Goal: Task Accomplishment & Management: Manage account settings

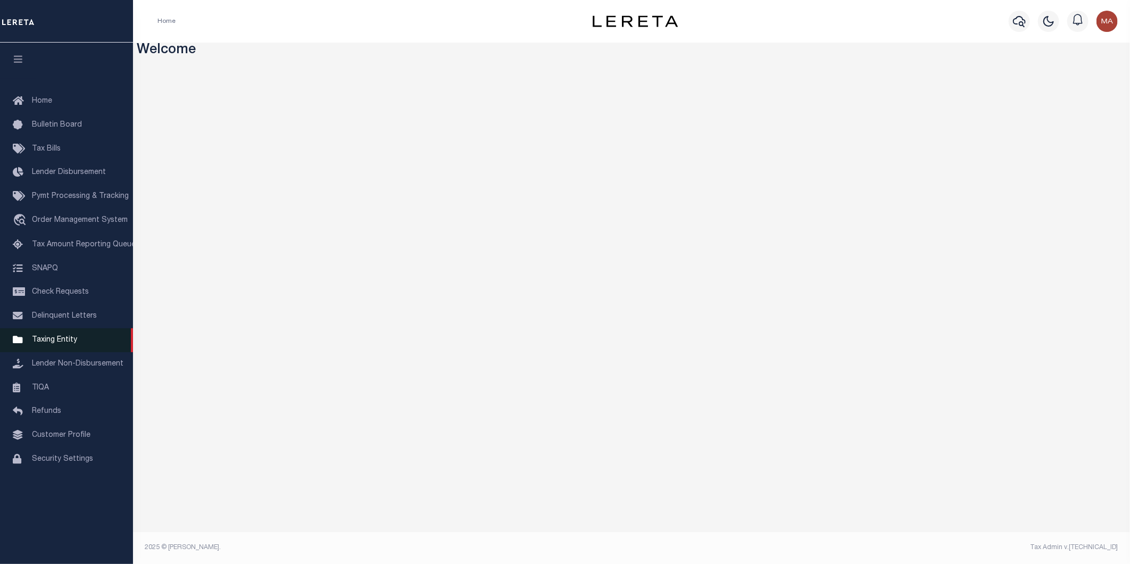
click at [60, 344] on span "Taxing Entity" at bounding box center [54, 339] width 45 height 7
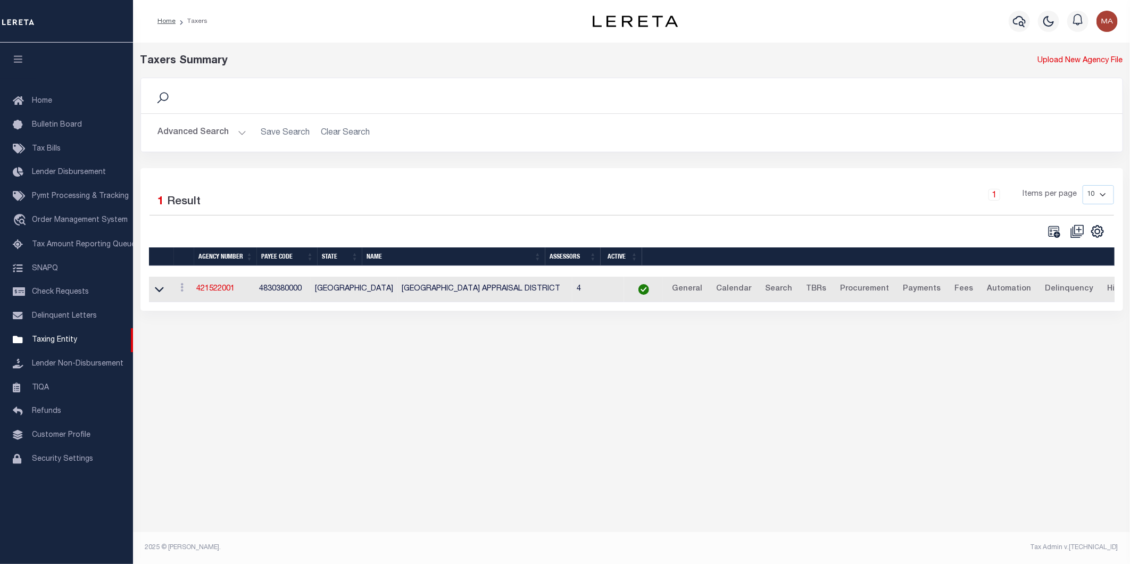
click at [243, 136] on button "Advanced Search" at bounding box center [202, 132] width 88 height 21
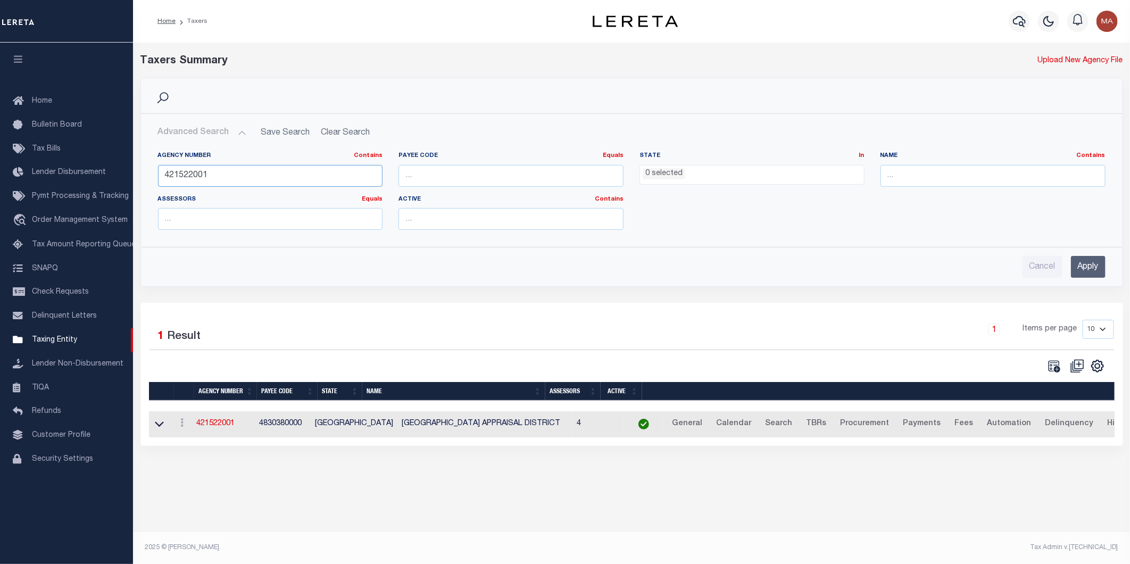
drag, startPoint x: 219, startPoint y: 176, endPoint x: 153, endPoint y: 177, distance: 65.5
click at [153, 177] on div "Agency Number Contains Contains Is 421522001" at bounding box center [270, 174] width 241 height 44
click at [1087, 268] on input "Apply" at bounding box center [1088, 267] width 35 height 22
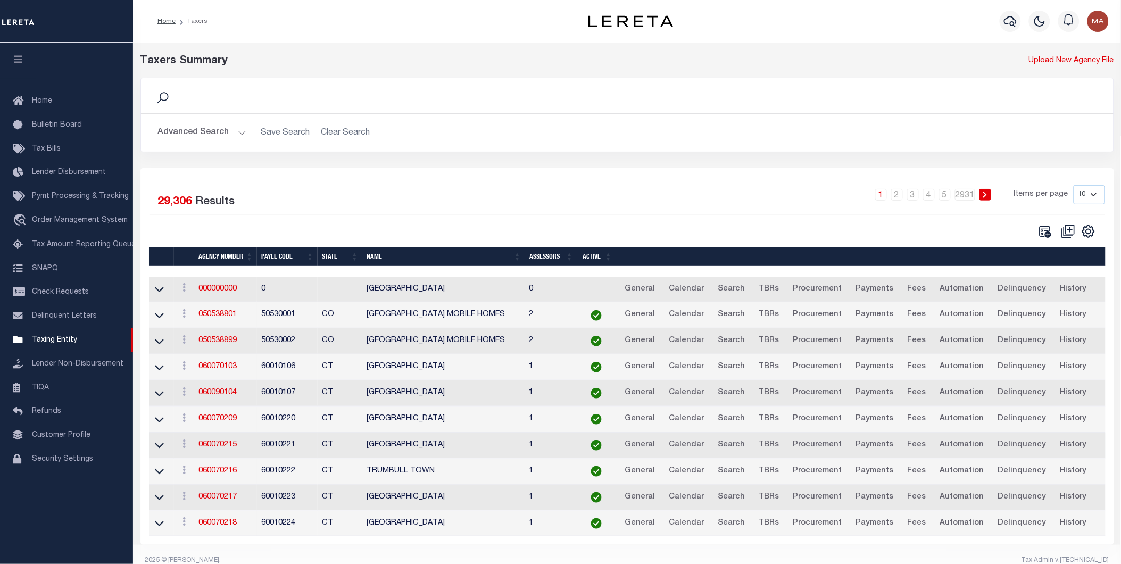
scroll to position [23, 0]
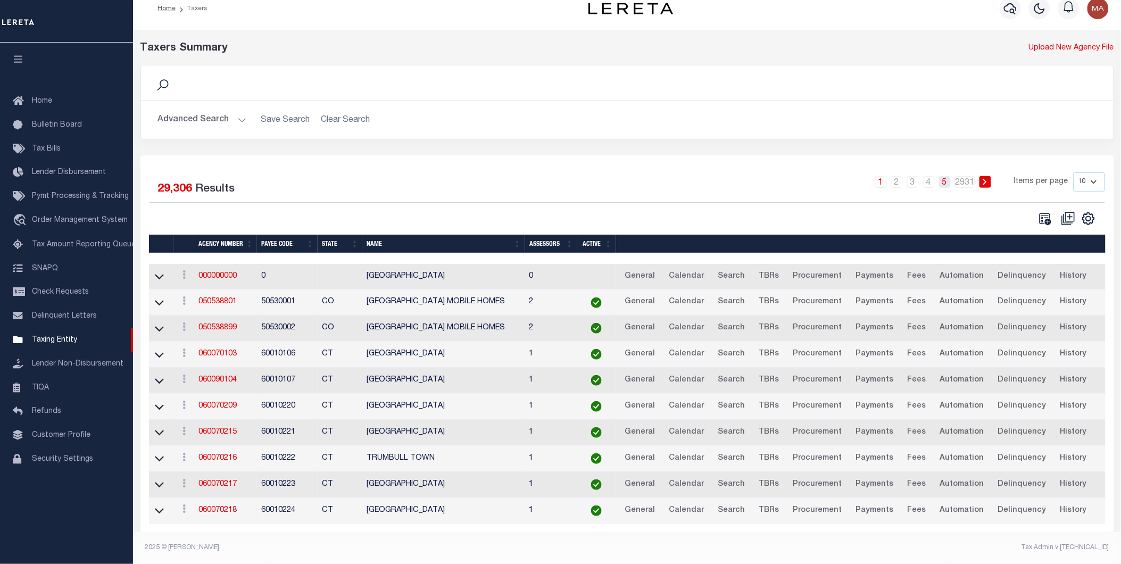
click at [946, 176] on link "5" at bounding box center [945, 182] width 12 height 12
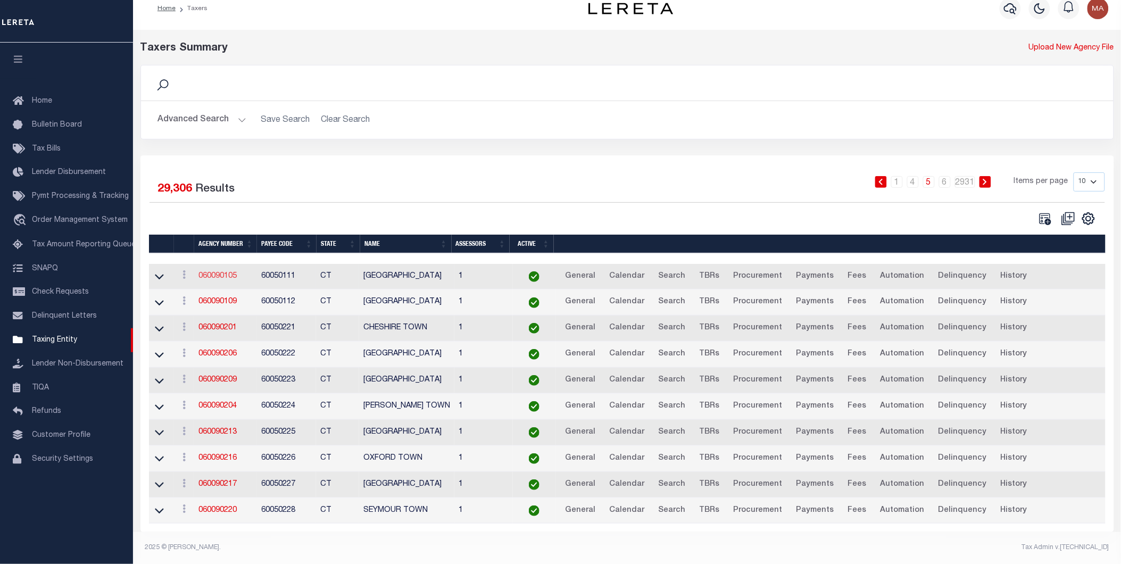
click at [223, 272] on link "060090105" at bounding box center [217, 275] width 38 height 7
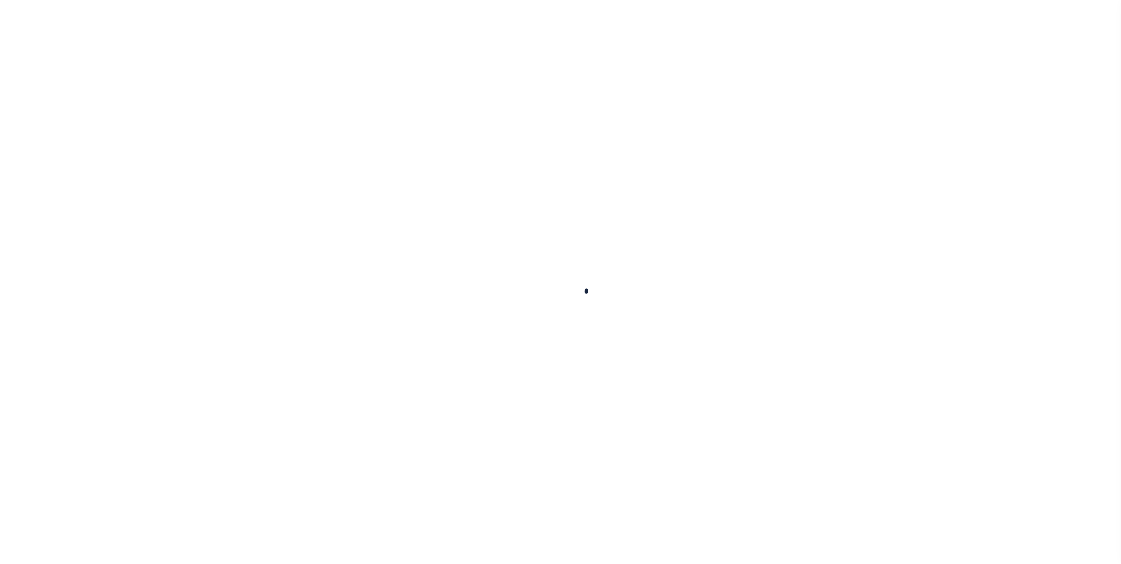
select select
checkbox input "false"
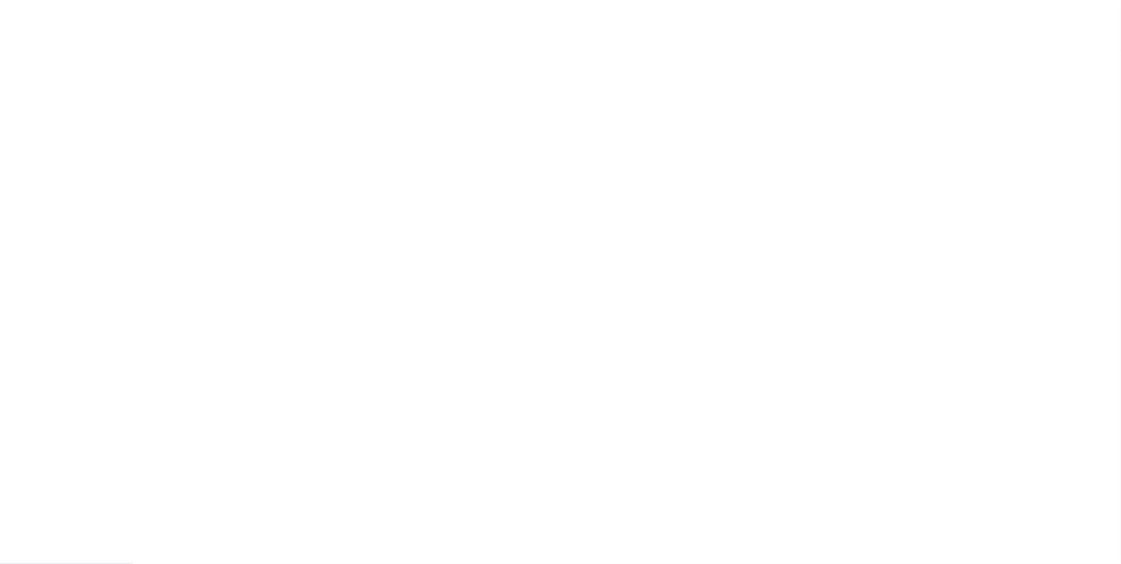
checkbox input "false"
type input "900904005"
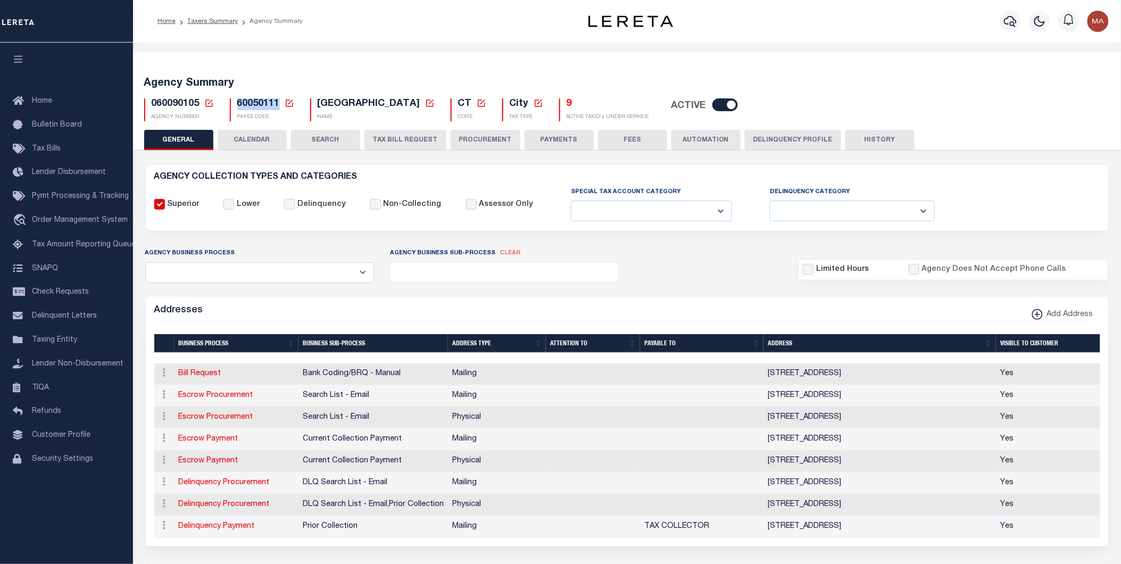
drag, startPoint x: 277, startPoint y: 105, endPoint x: 236, endPoint y: 102, distance: 41.6
click at [237, 102] on span "60050111" at bounding box center [258, 104] width 43 height 10
copy span "60050111"
click at [1008, 120] on div "060090105 Agency Number Edit Cancel Ok" at bounding box center [627, 105] width 982 height 31
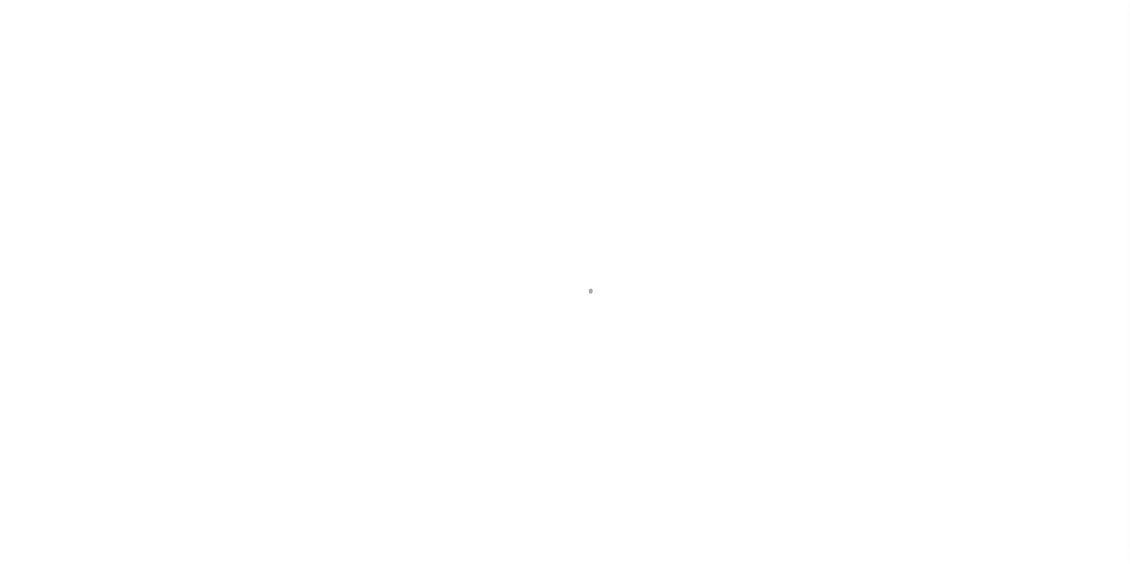
select select
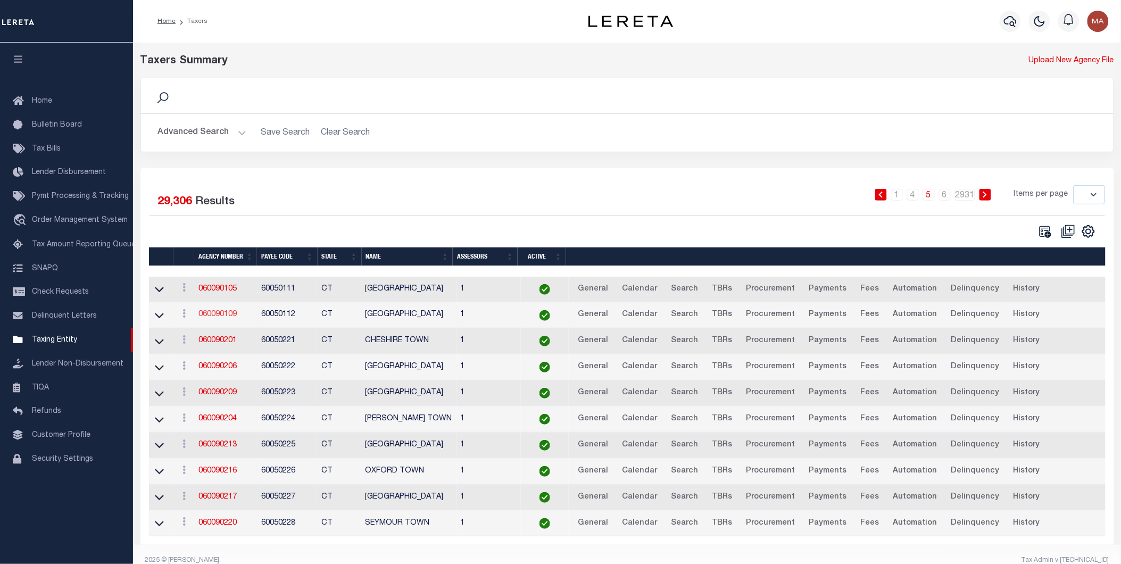
click at [221, 315] on link "060090109" at bounding box center [217, 314] width 38 height 7
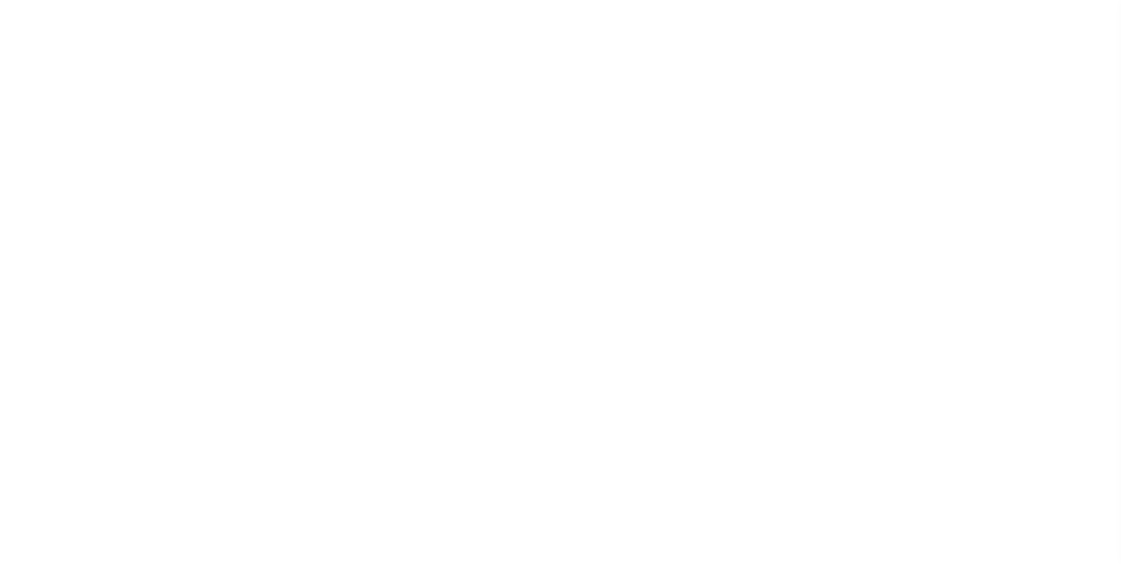
select select
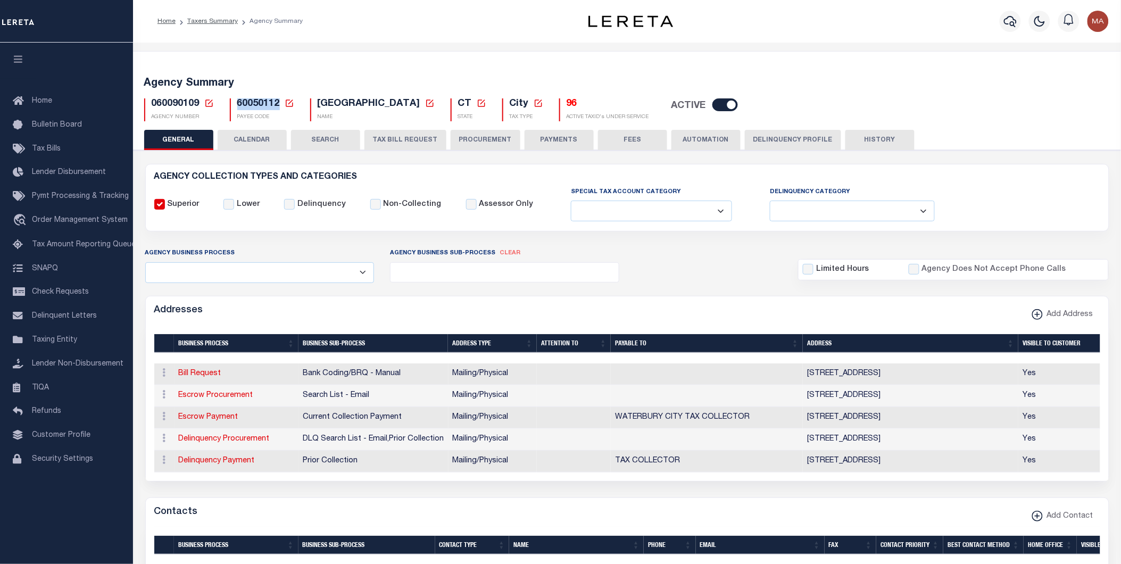
drag, startPoint x: 278, startPoint y: 107, endPoint x: 236, endPoint y: 104, distance: 42.2
click at [237, 105] on h5 "60050112 Payee Code Cancel Ok" at bounding box center [265, 104] width 57 height 12
copy span "60050112"
click at [846, 104] on div "060090109 Agency Number Edit Cancel Ok" at bounding box center [627, 105] width 982 height 31
click at [712, 107] on input "checkbox" at bounding box center [725, 104] width 26 height 13
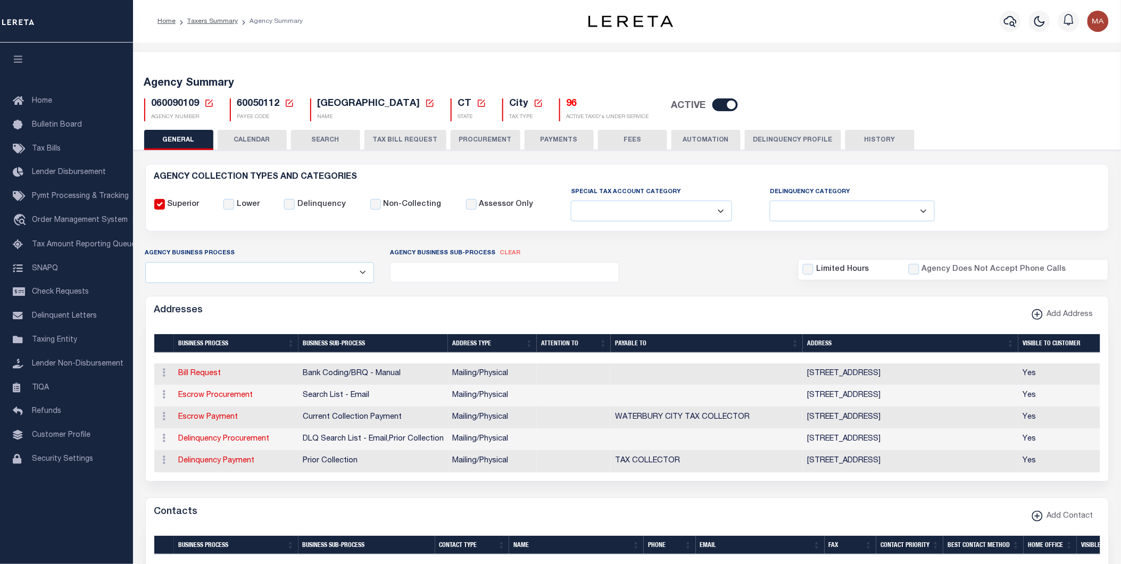
checkbox input "false"
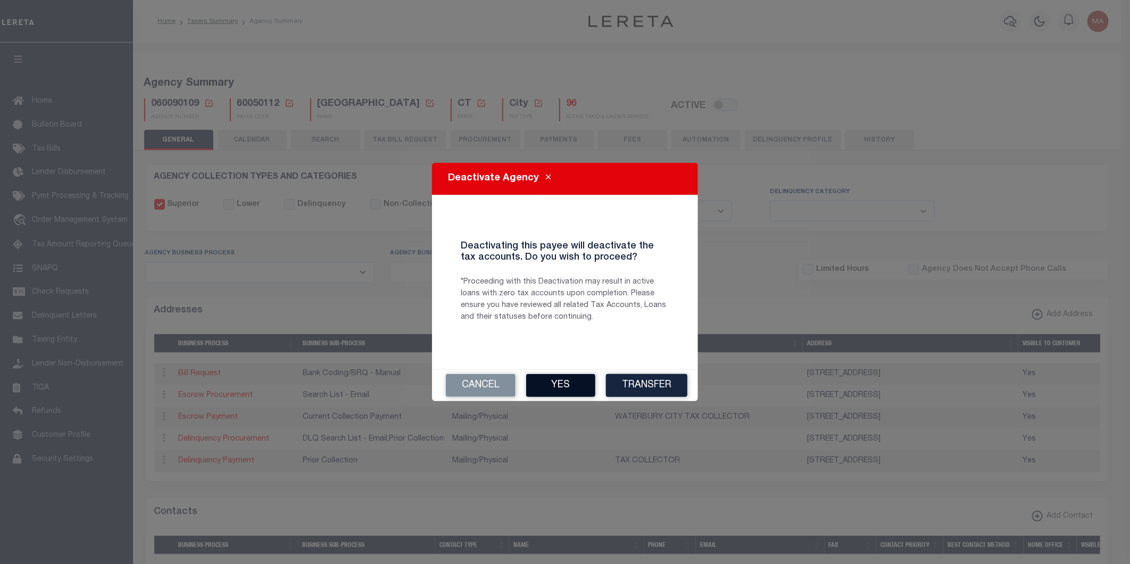
click at [561, 385] on button "Yes" at bounding box center [560, 385] width 69 height 23
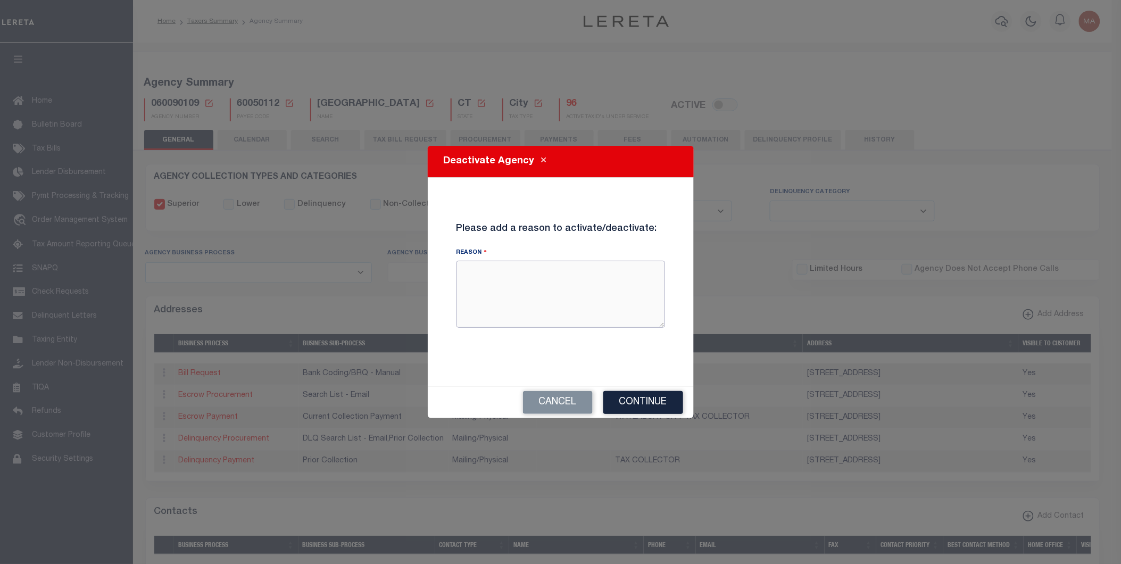
click at [495, 293] on textarea "Reason" at bounding box center [560, 294] width 209 height 67
type textarea "test"
click at [633, 400] on button "Continue" at bounding box center [643, 402] width 80 height 23
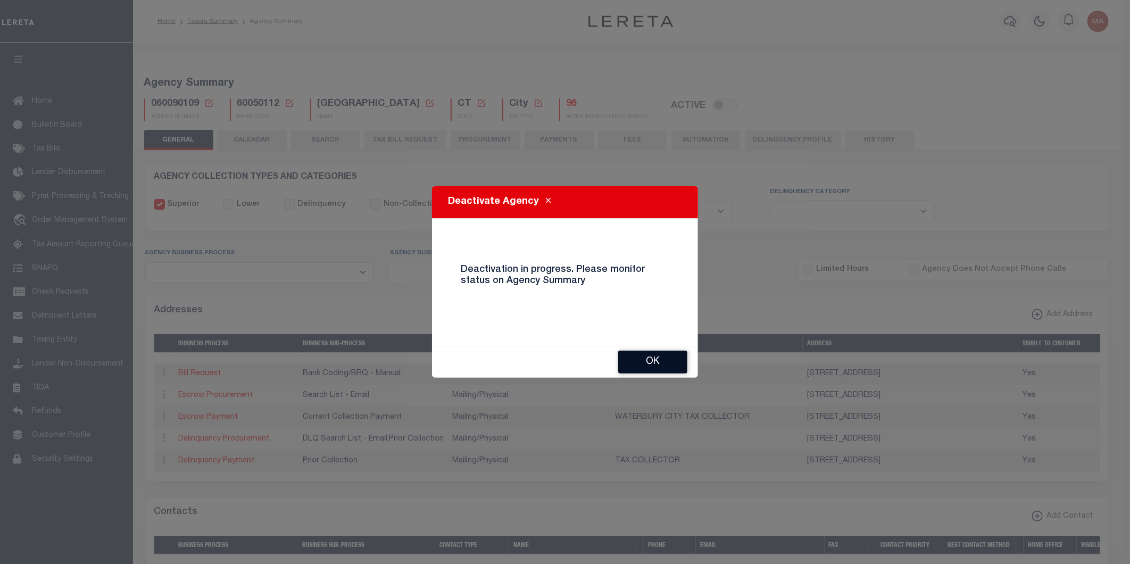
click at [646, 363] on button "OK" at bounding box center [652, 362] width 69 height 23
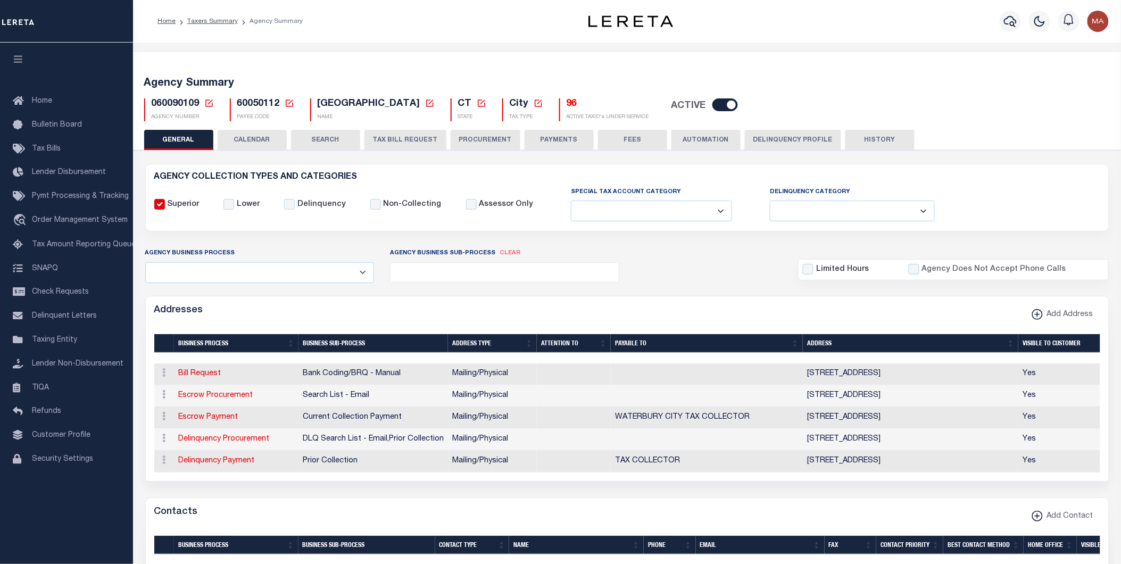
checkbox input "true"
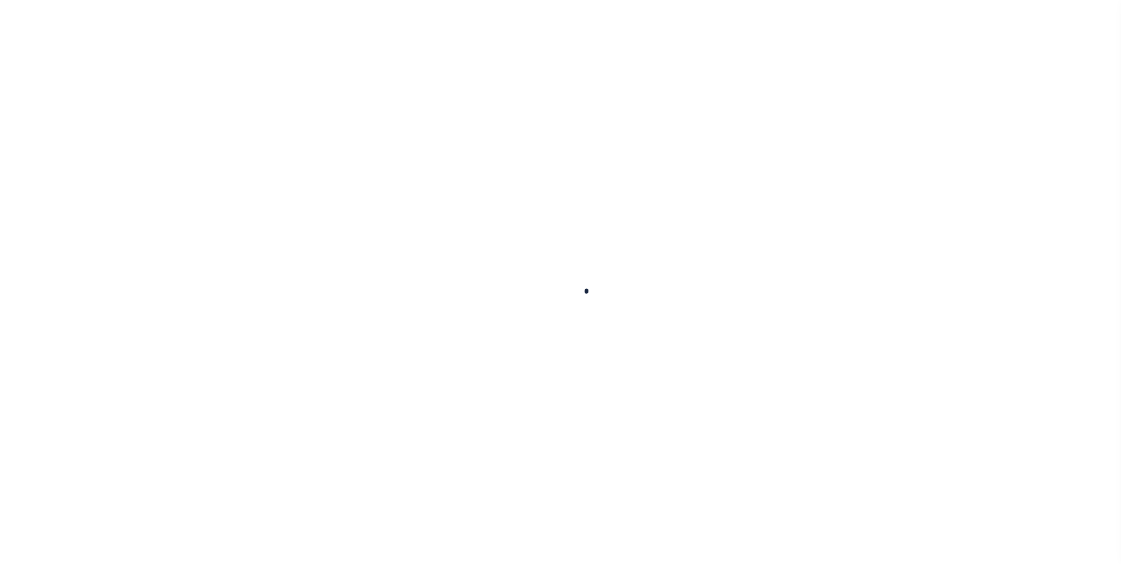
select select
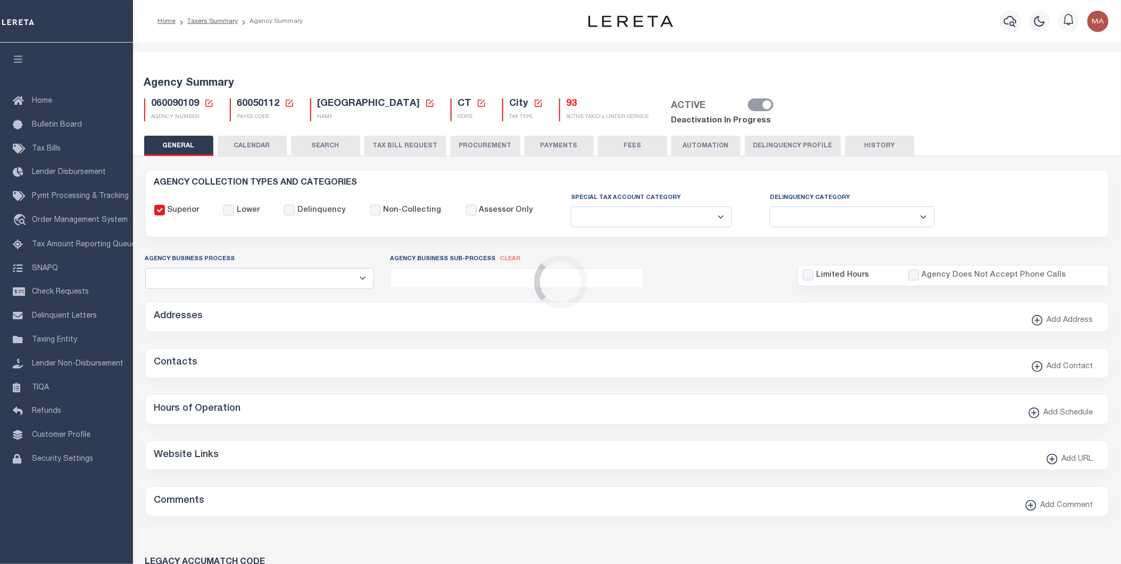
checkbox input "false"
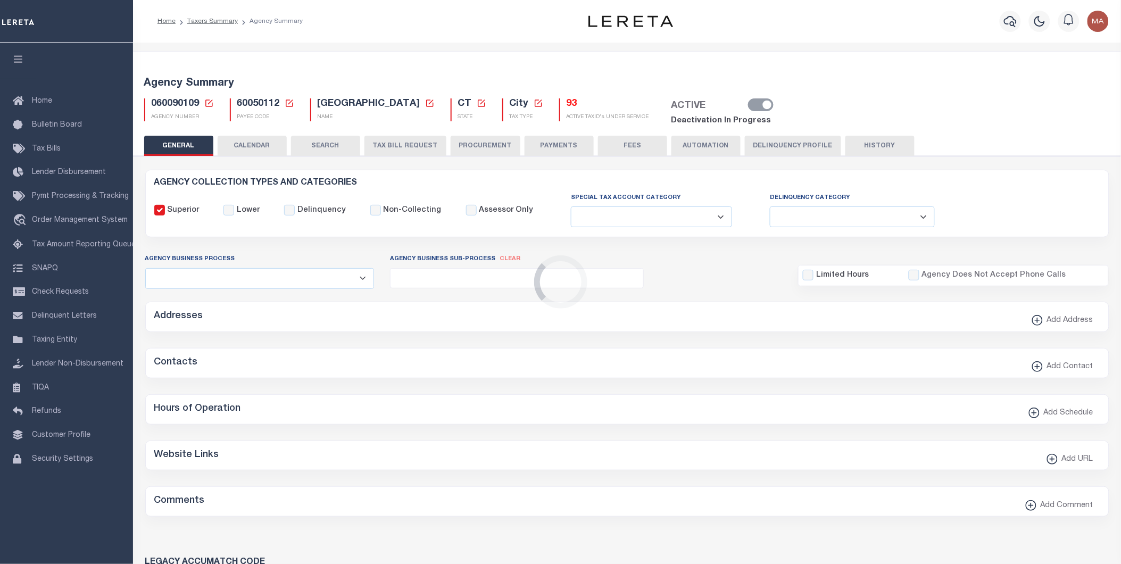
type input "900904003"
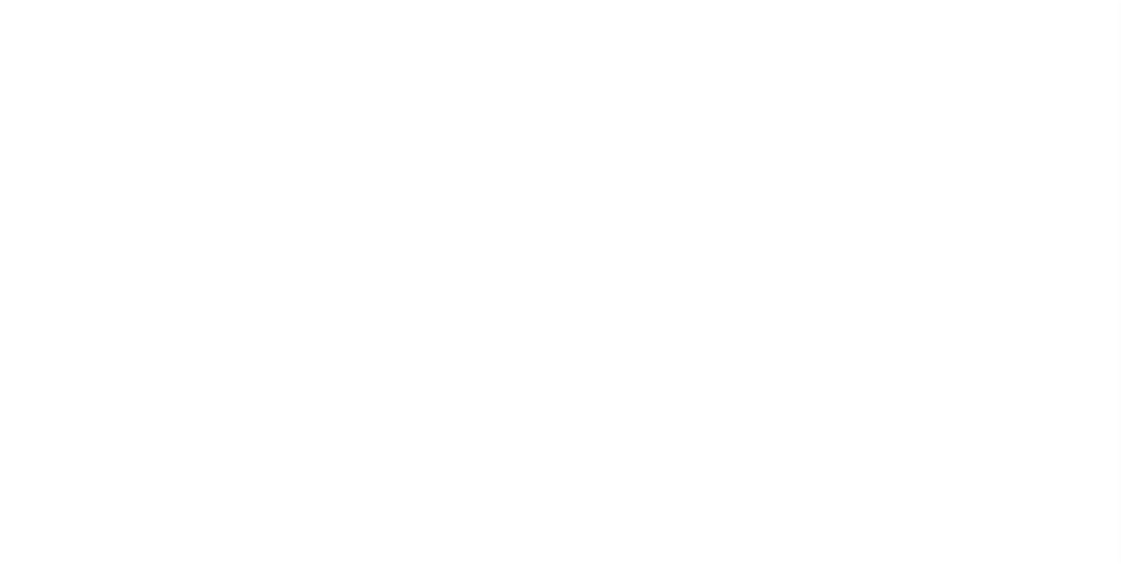
select select
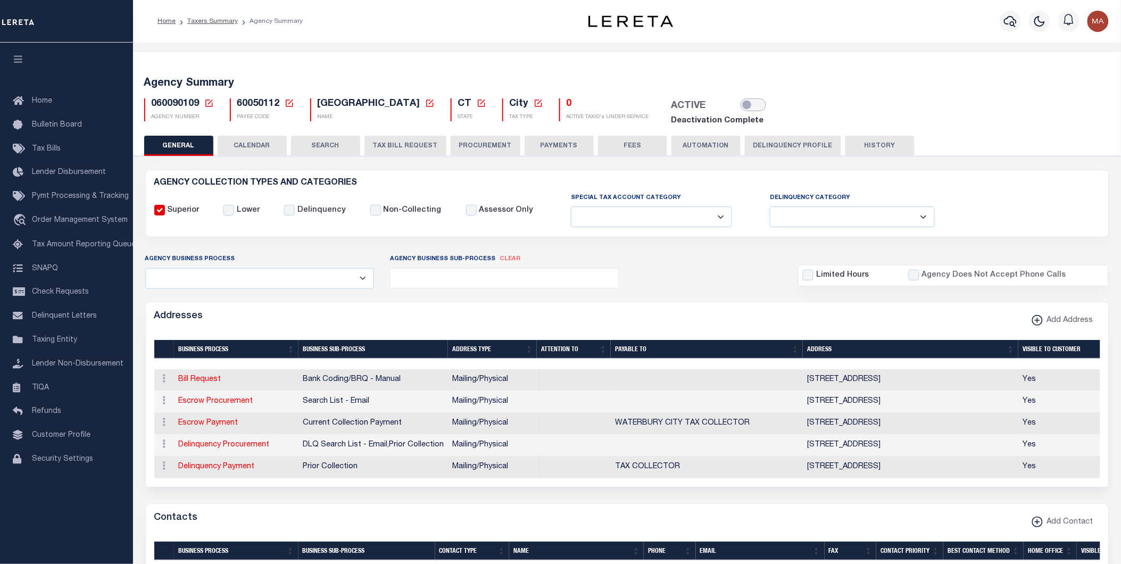
click at [741, 105] on input "checkbox" at bounding box center [754, 104] width 26 height 13
checkbox input "true"
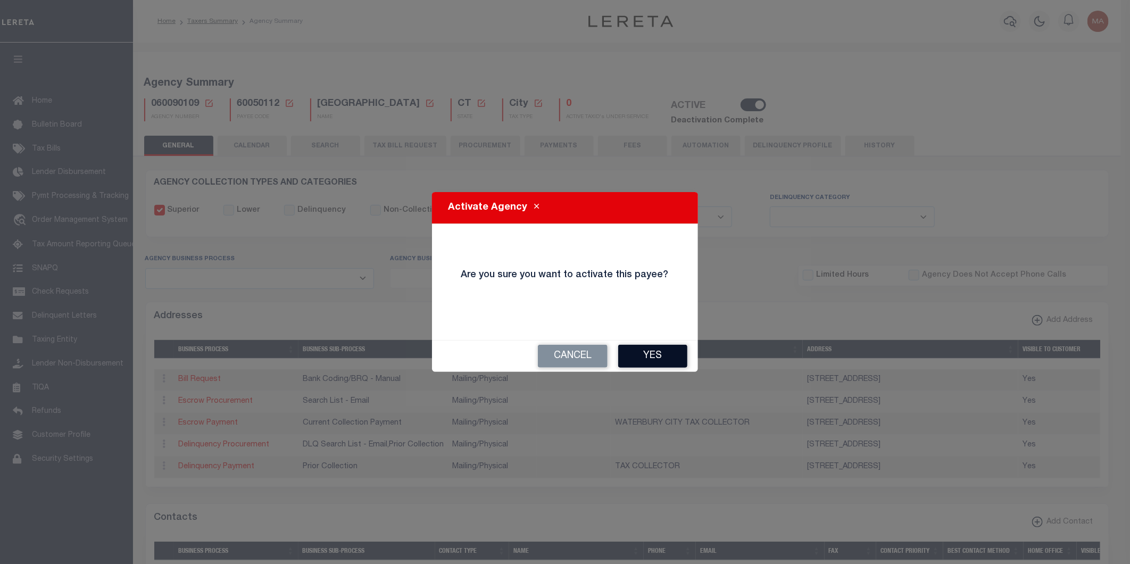
click at [650, 353] on button "Yes" at bounding box center [652, 356] width 69 height 23
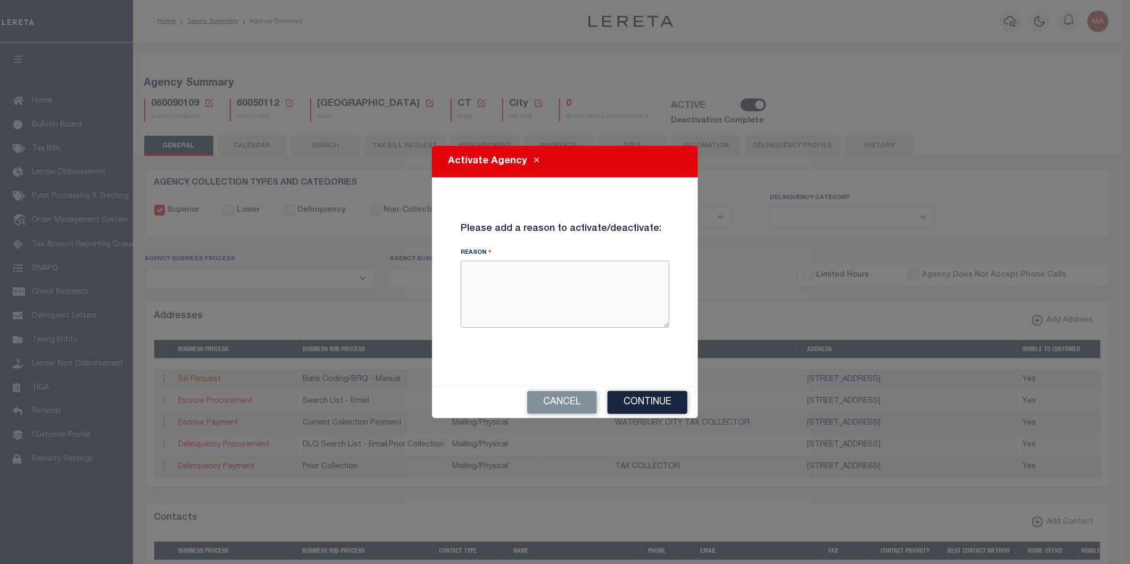
click at [516, 293] on textarea "Reason" at bounding box center [565, 294] width 209 height 67
type textarea "test reactivation"
click at [645, 403] on button "Continue" at bounding box center [648, 402] width 80 height 23
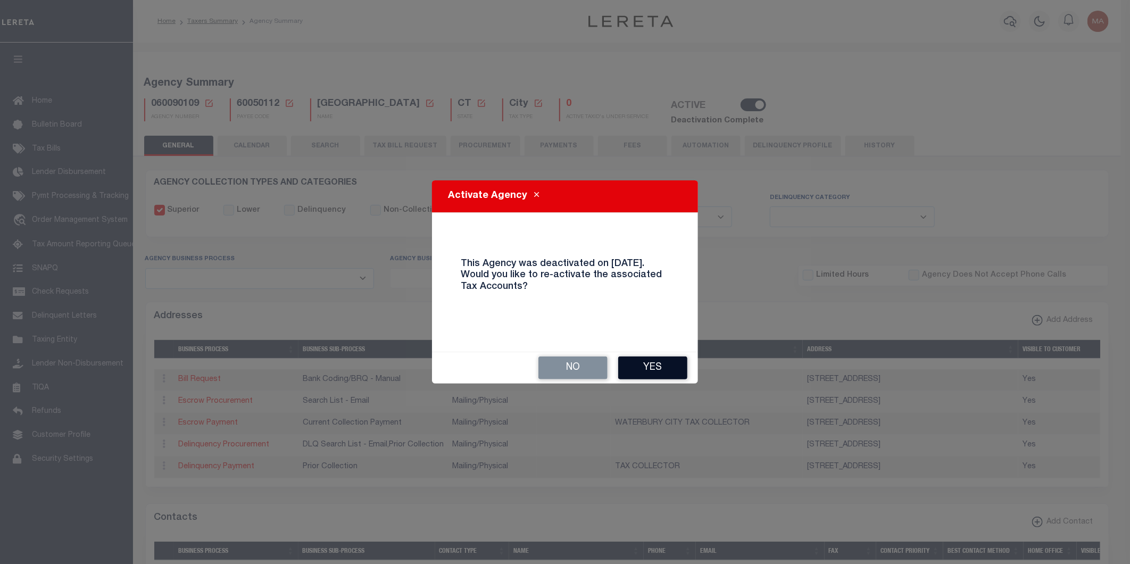
click at [664, 365] on button "Yes" at bounding box center [652, 367] width 69 height 23
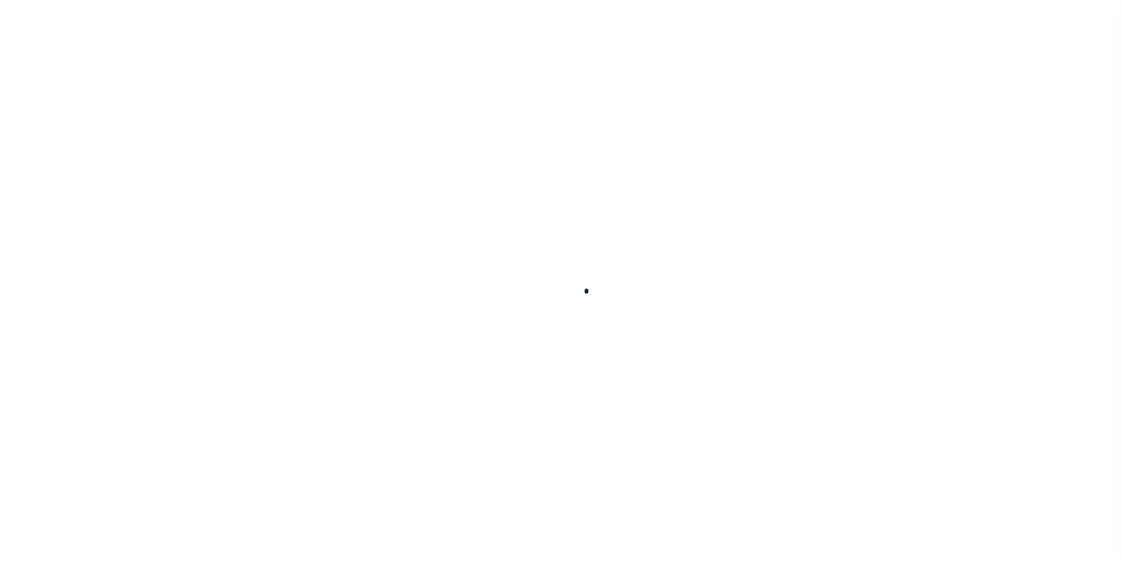
select select
checkbox input "false"
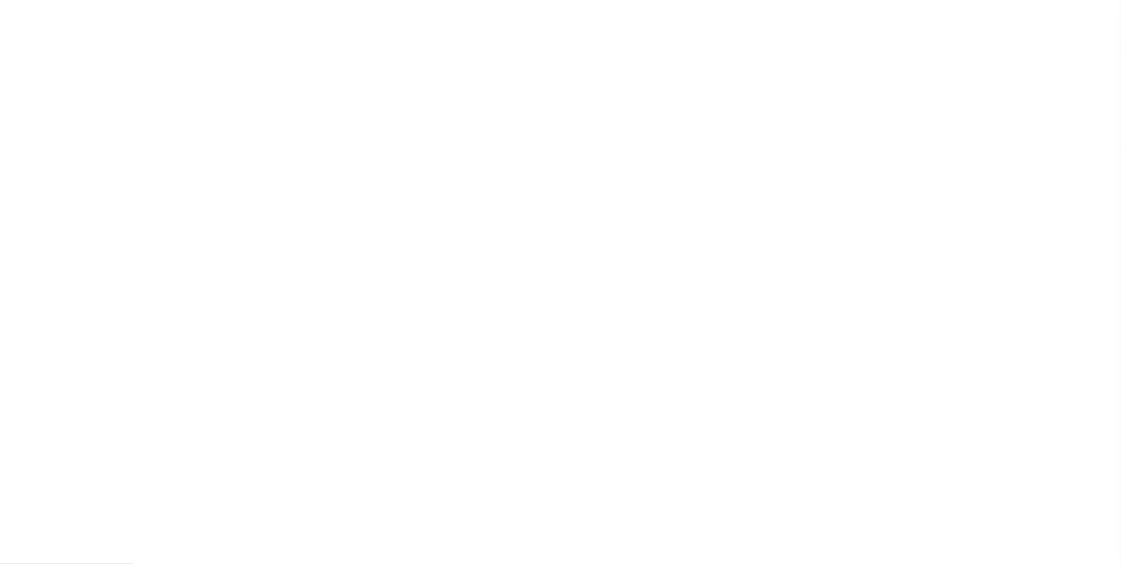
checkbox input "false"
type input "900904003"
